Goal: Task Accomplishment & Management: Use online tool/utility

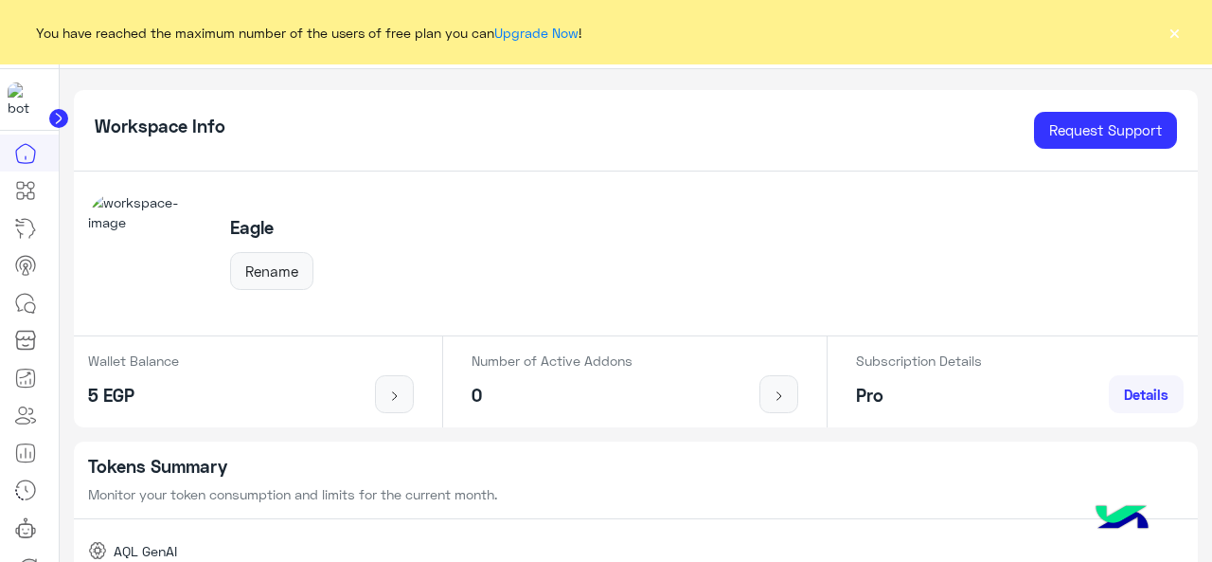
click at [1178, 39] on button "×" at bounding box center [1174, 32] width 19 height 19
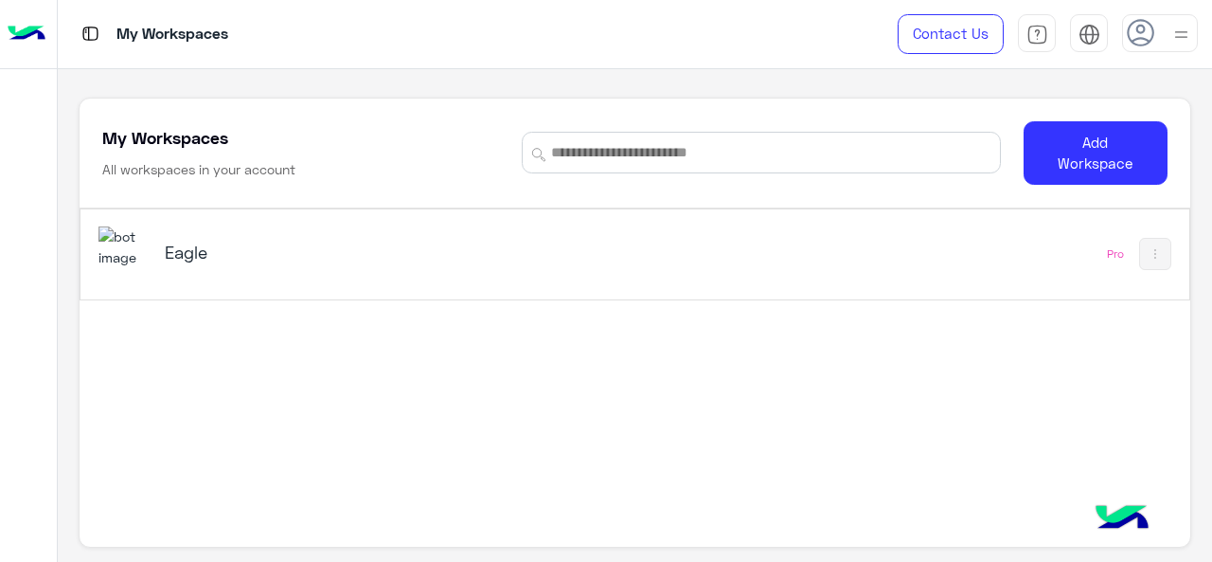
click at [129, 241] on img at bounding box center [123, 246] width 51 height 41
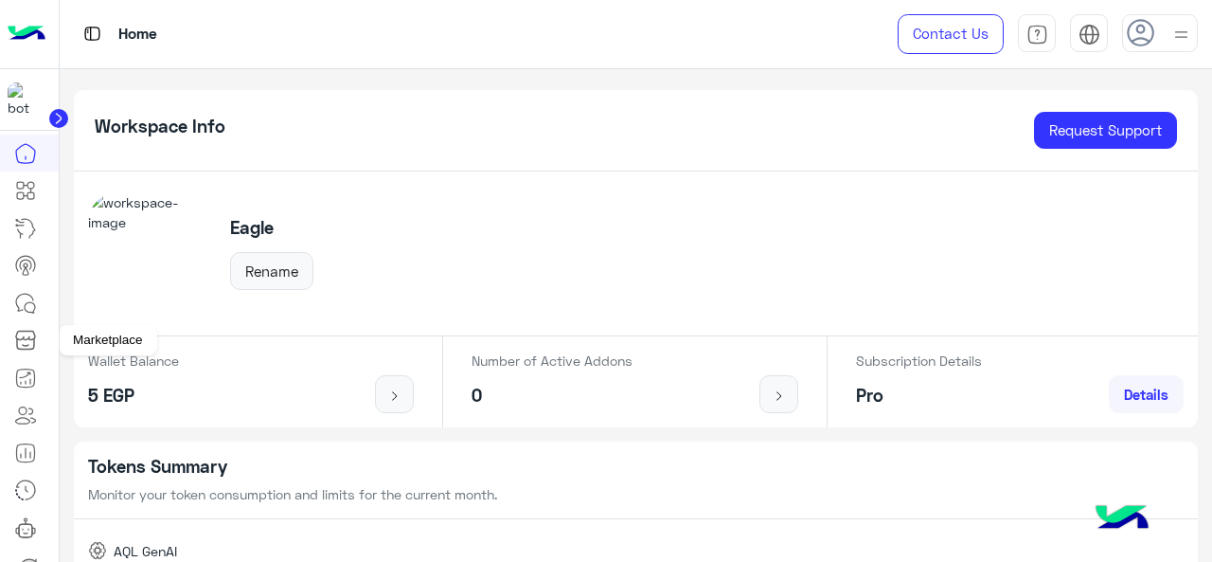
click at [35, 335] on icon at bounding box center [25, 335] width 19 height 9
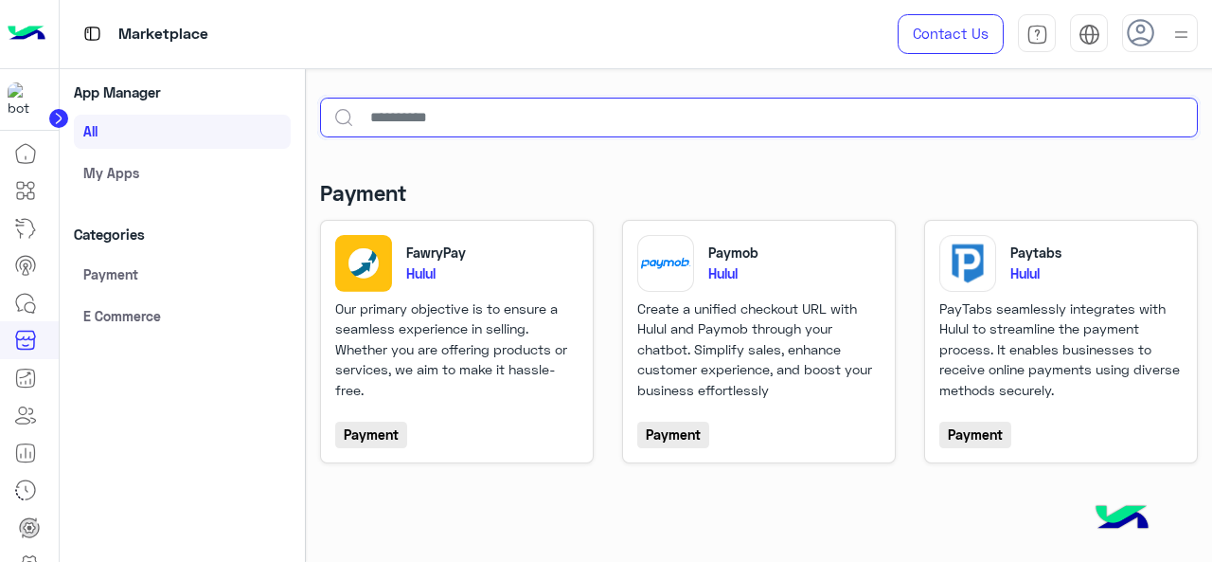
click at [614, 116] on input "text" at bounding box center [759, 118] width 879 height 40
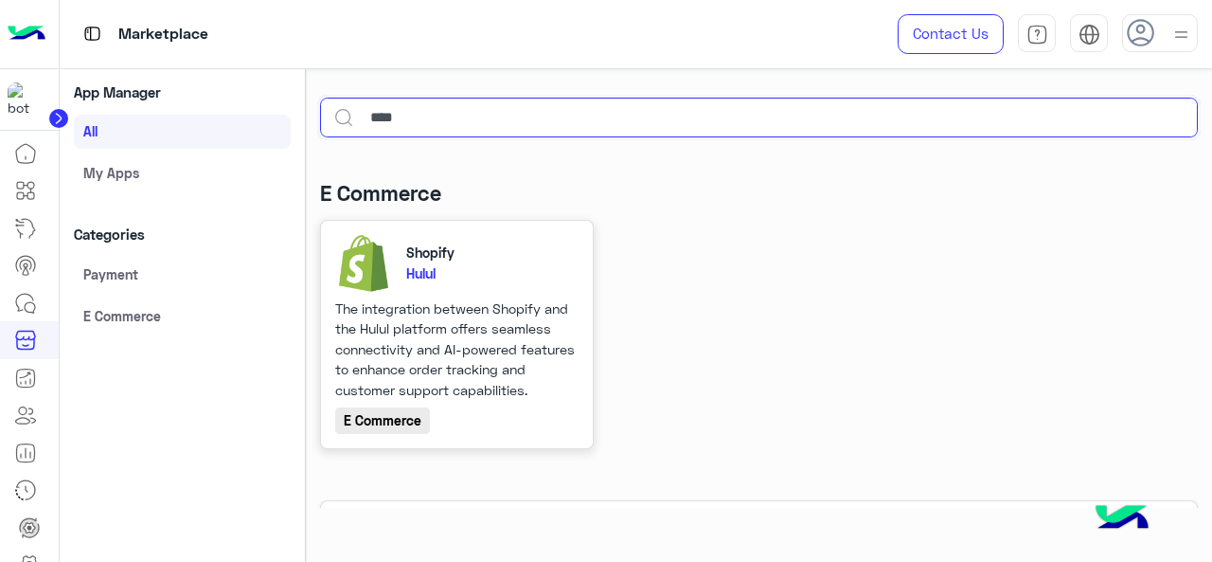
type input "****"
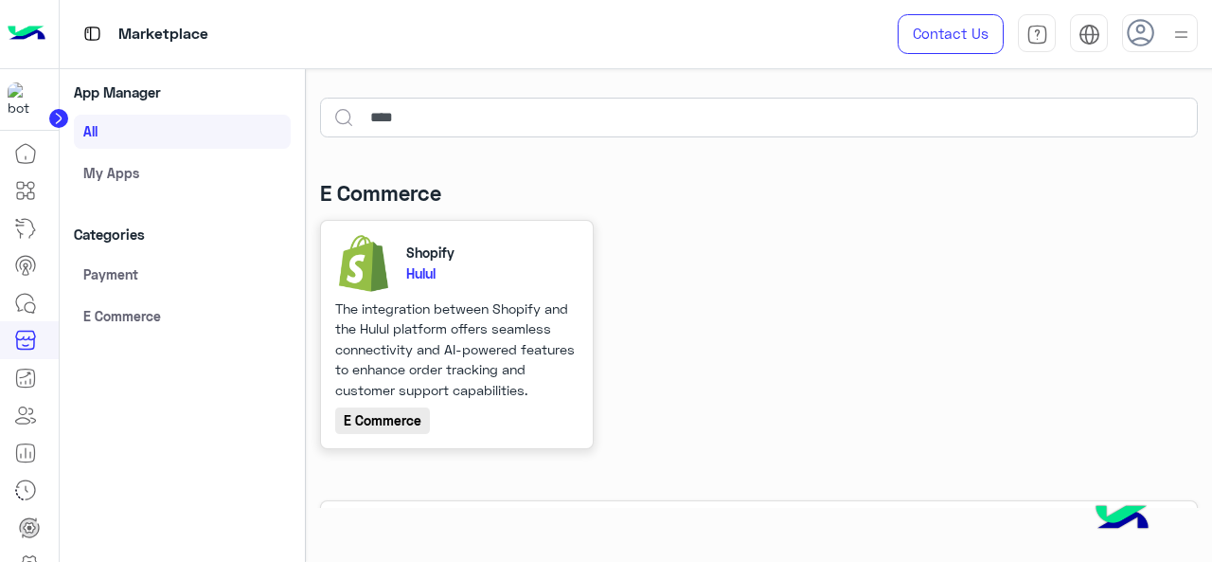
click at [453, 278] on p "Hulul" at bounding box center [492, 273] width 172 height 20
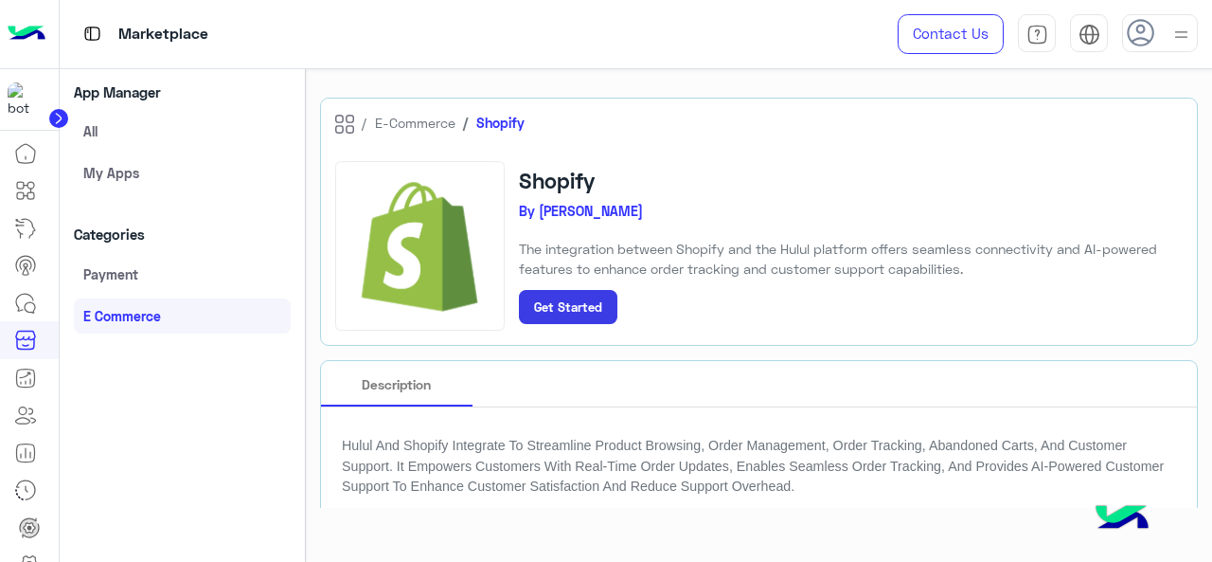
click at [584, 310] on small "Get Started" at bounding box center [568, 306] width 68 height 15
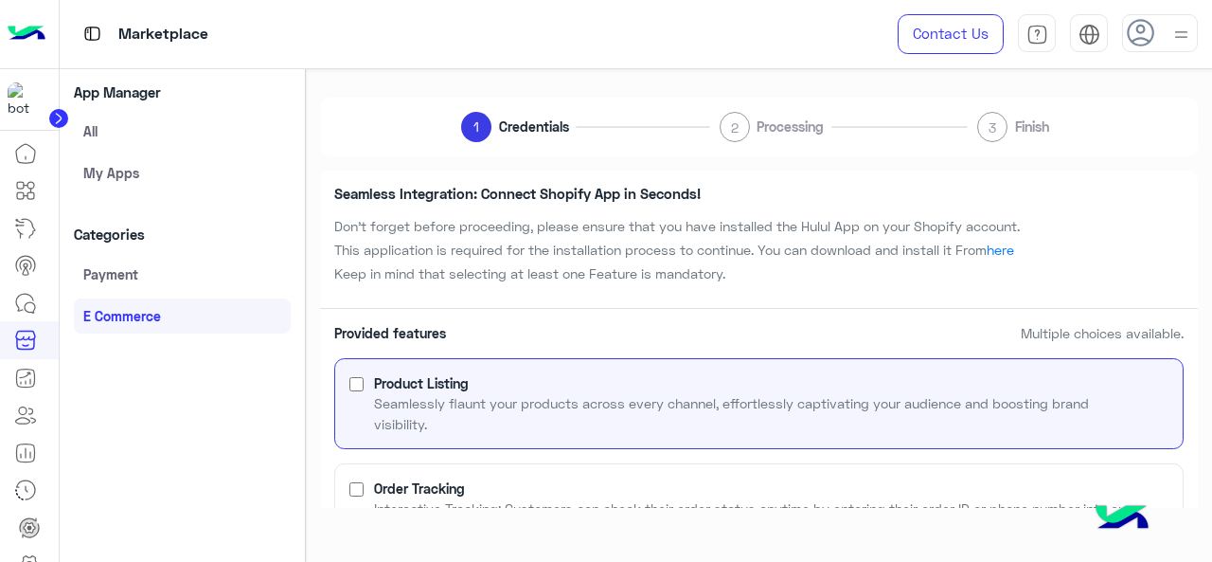
scroll to position [296, 0]
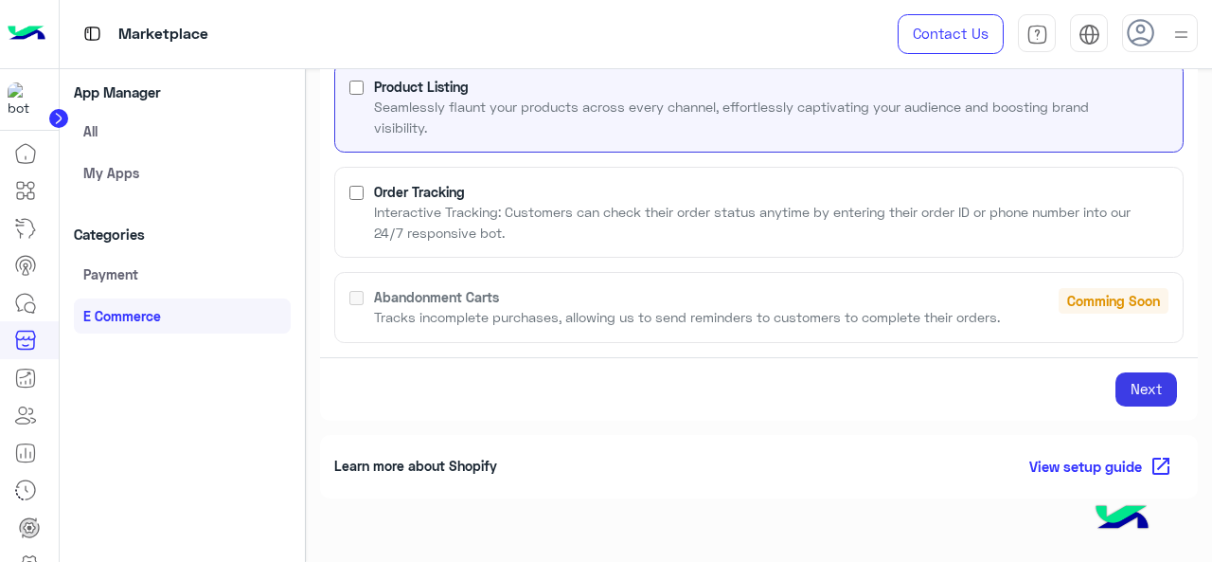
click at [525, 224] on p "Interactive Tracking: Customers can check their order status anytime by enterin…" at bounding box center [759, 222] width 770 height 41
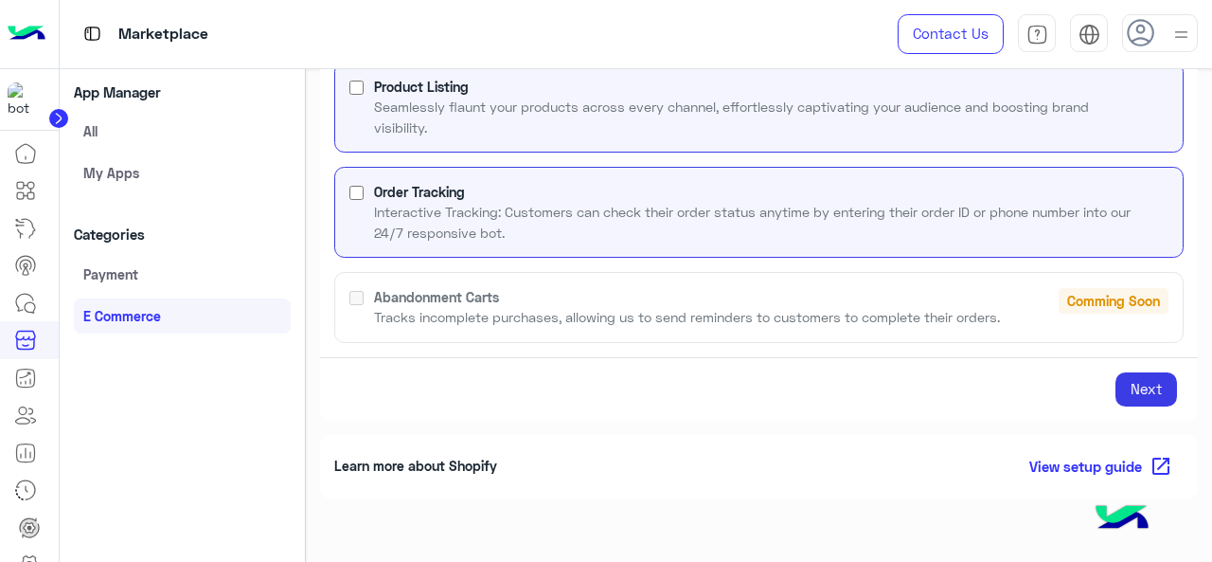
click at [1153, 387] on button "Next" at bounding box center [1147, 389] width 62 height 34
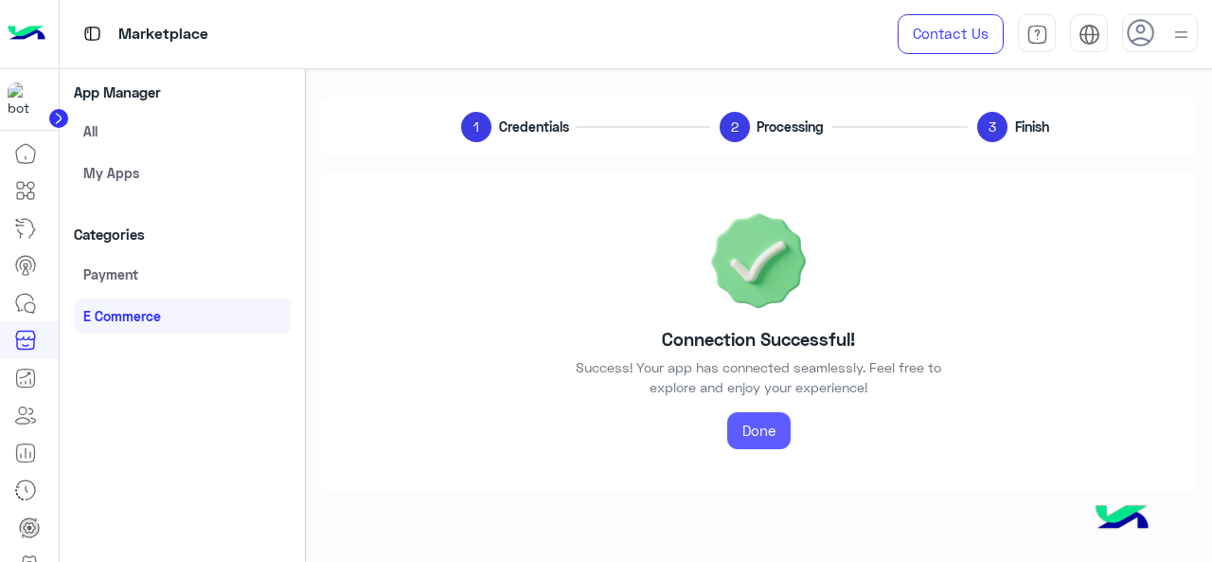
click at [774, 421] on link "Done" at bounding box center [758, 431] width 63 height 38
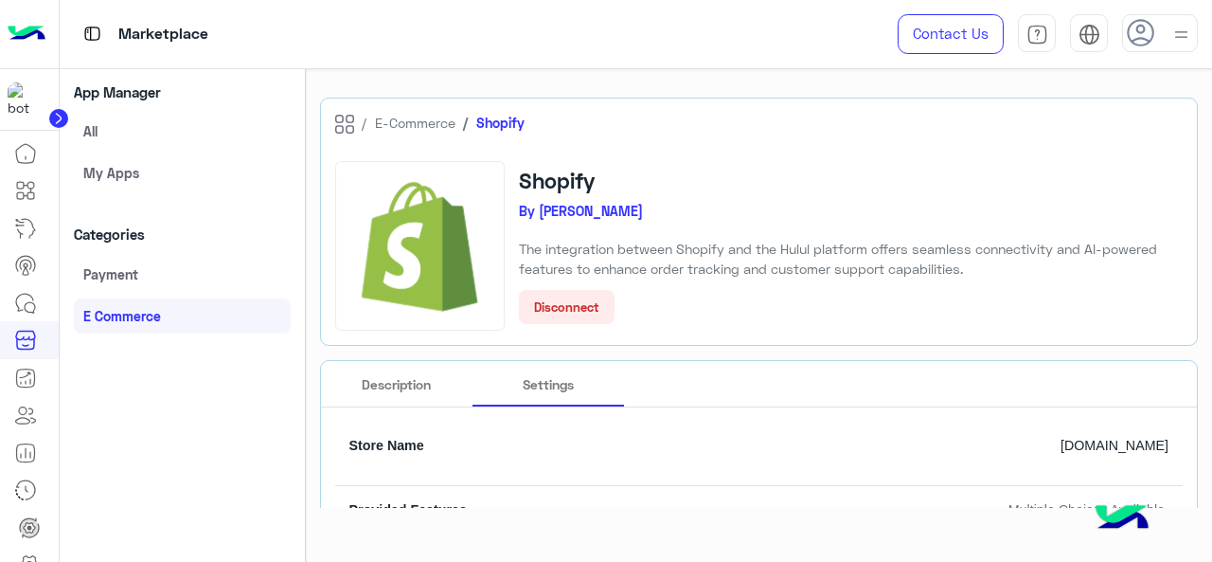
click at [570, 302] on small "Disconnect" at bounding box center [566, 306] width 65 height 15
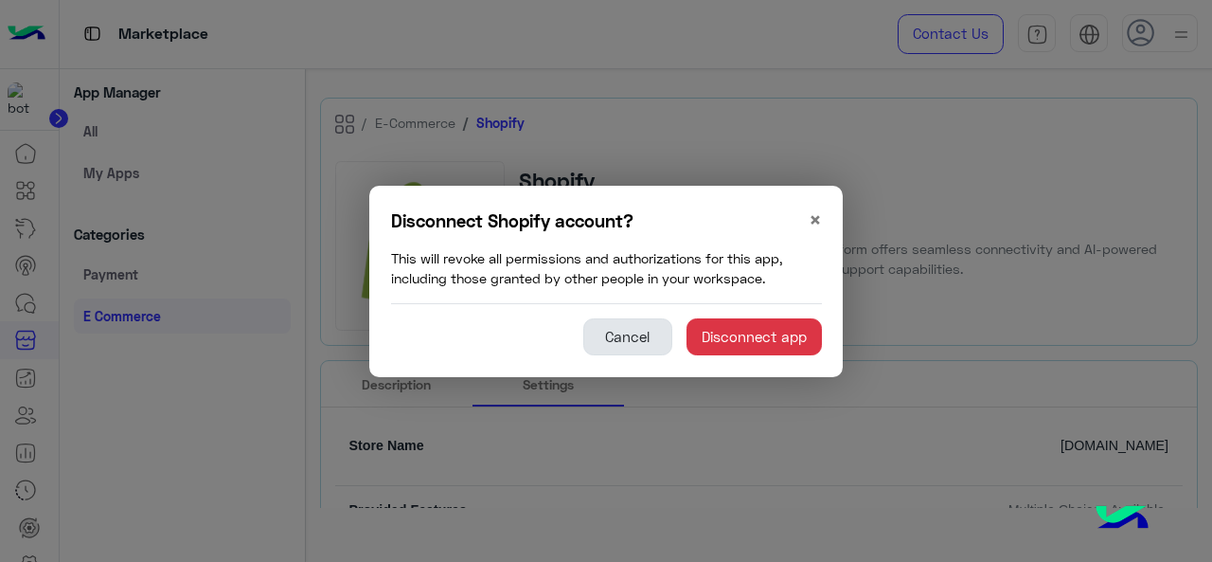
click at [631, 344] on button "Cancel" at bounding box center [627, 337] width 89 height 38
